Goal: Browse casually

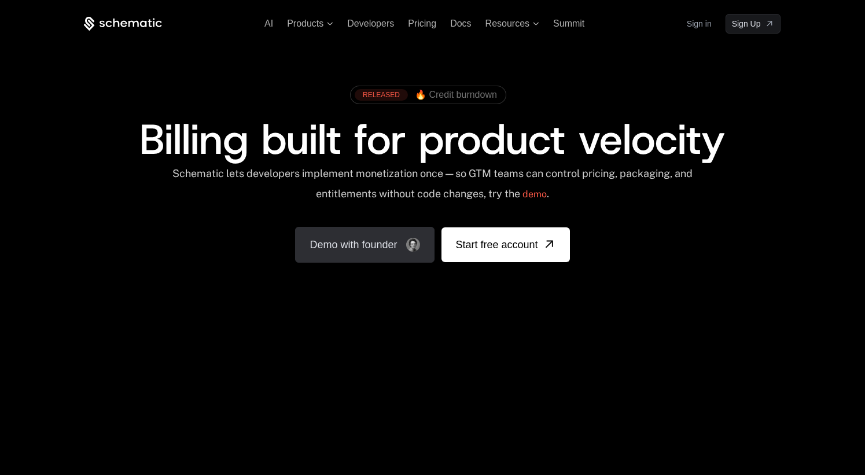
click at [401, 251] on link "Demo with founder" at bounding box center [364, 245] width 139 height 36
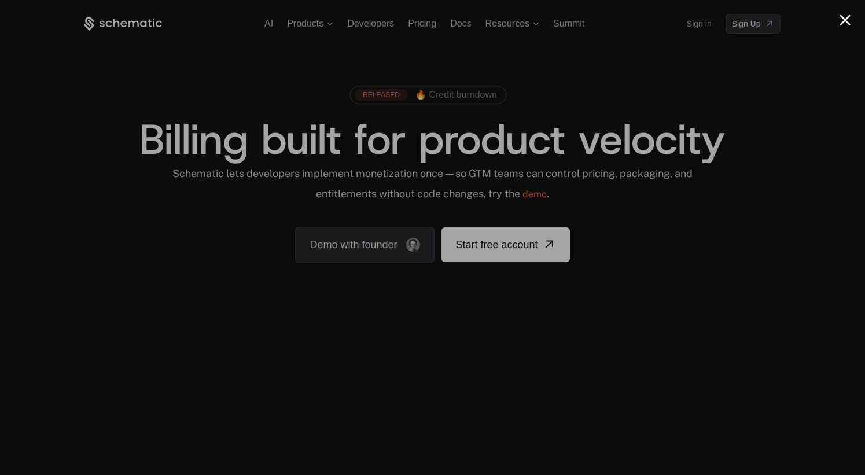
click at [728, 56] on div at bounding box center [432, 237] width 865 height 475
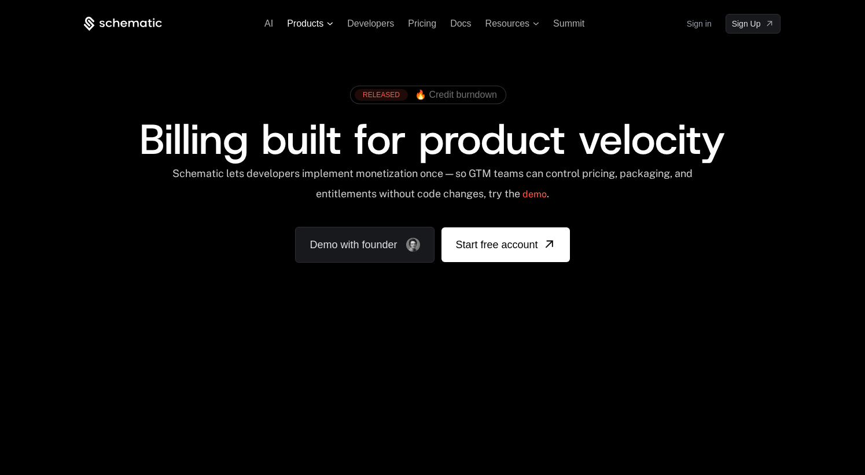
click at [324, 24] on span "Products" at bounding box center [310, 24] width 46 height 10
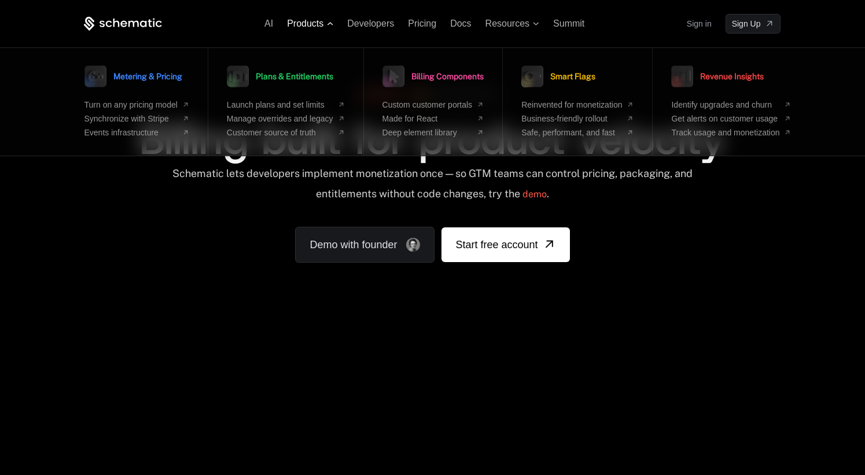
click at [324, 24] on span "Products" at bounding box center [310, 24] width 46 height 10
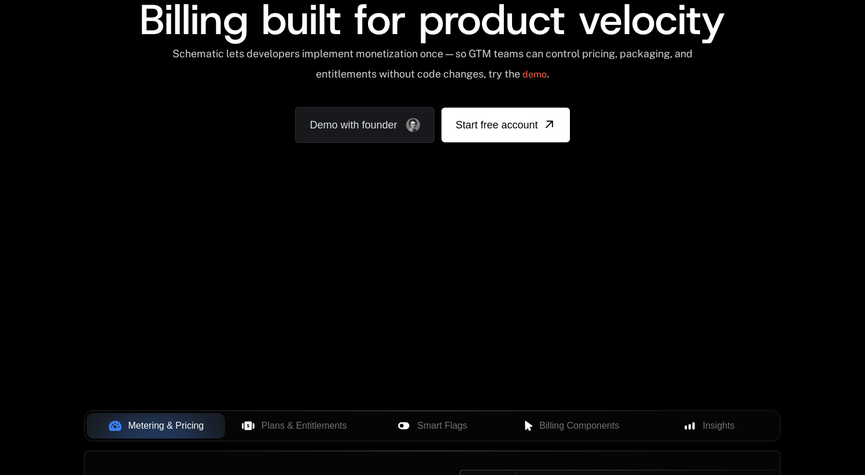
scroll to position [120, 0]
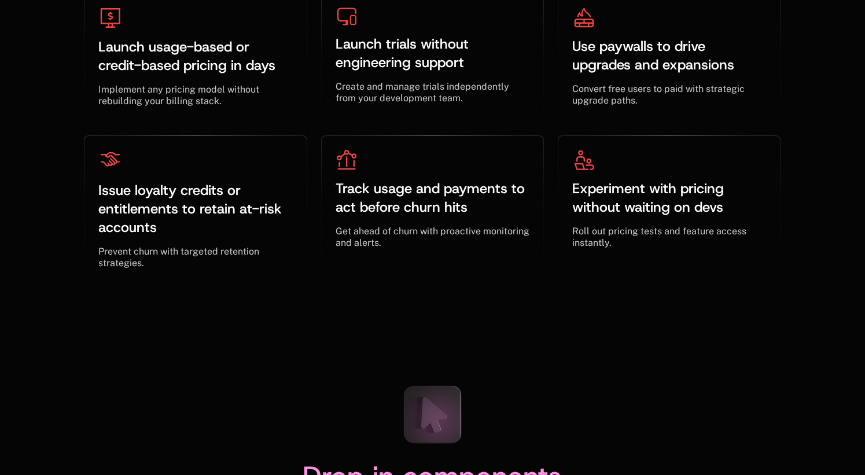
scroll to position [3619, 0]
